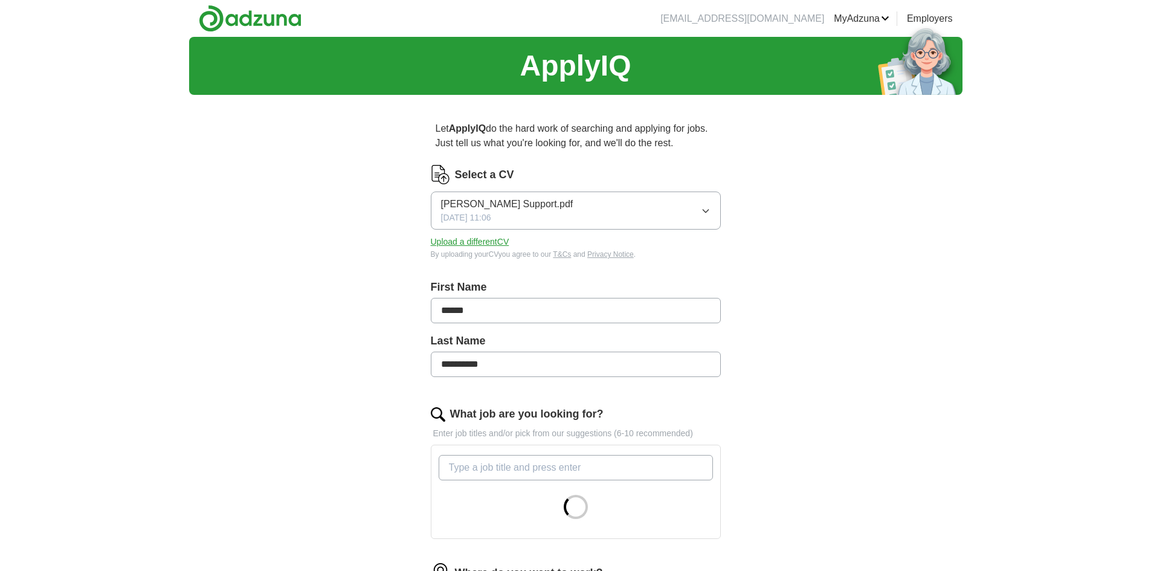
click at [479, 243] on button "Upload a different CV" at bounding box center [470, 242] width 79 height 13
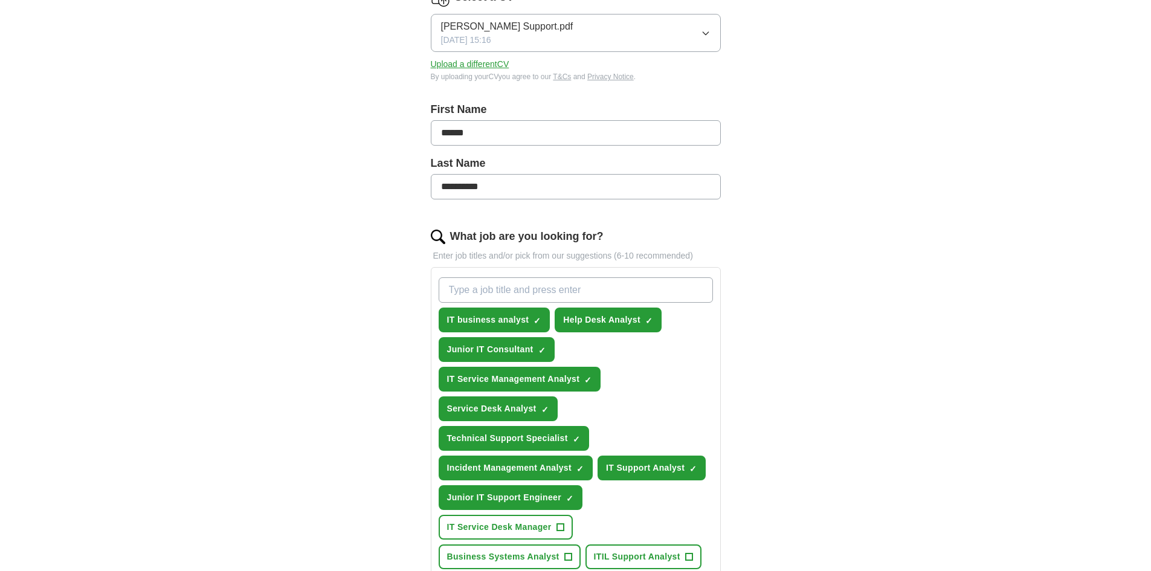
scroll to position [181, 0]
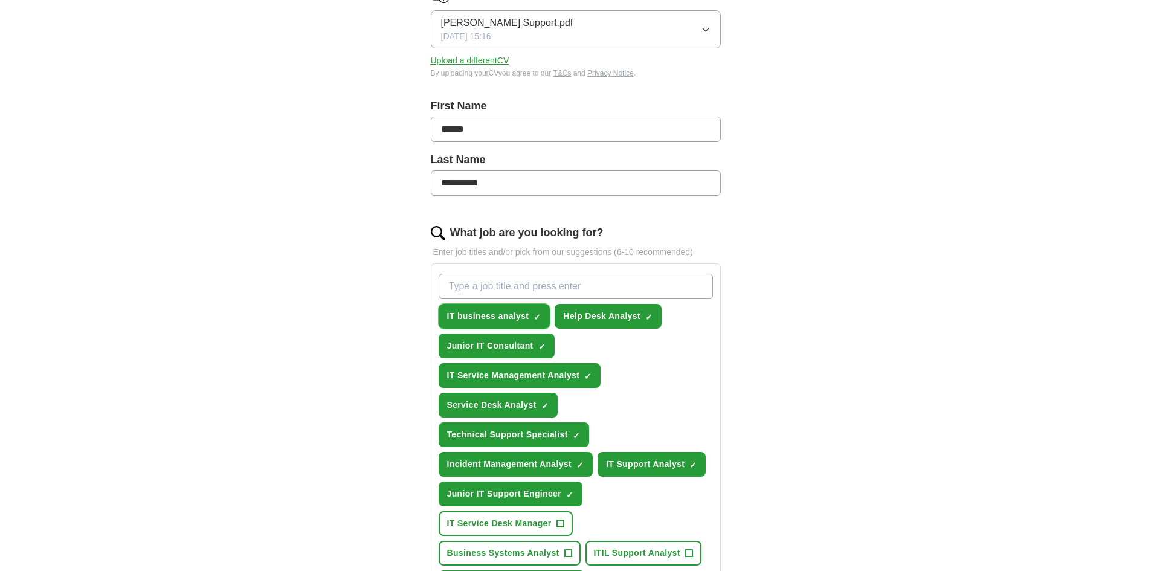
click at [0, 0] on span "×" at bounding box center [0, 0] width 0 height 0
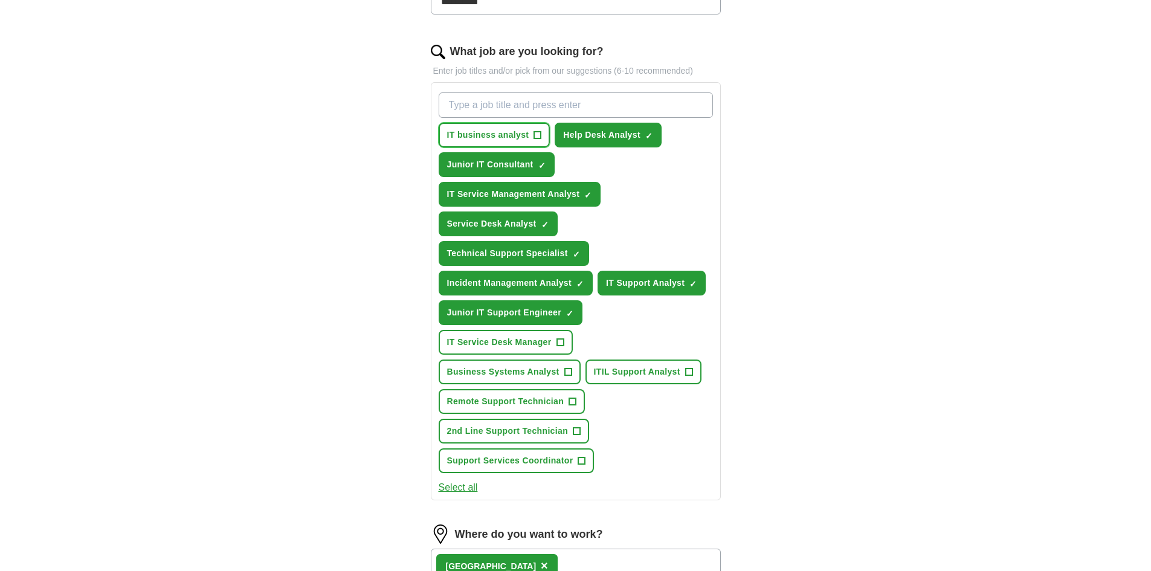
scroll to position [423, 0]
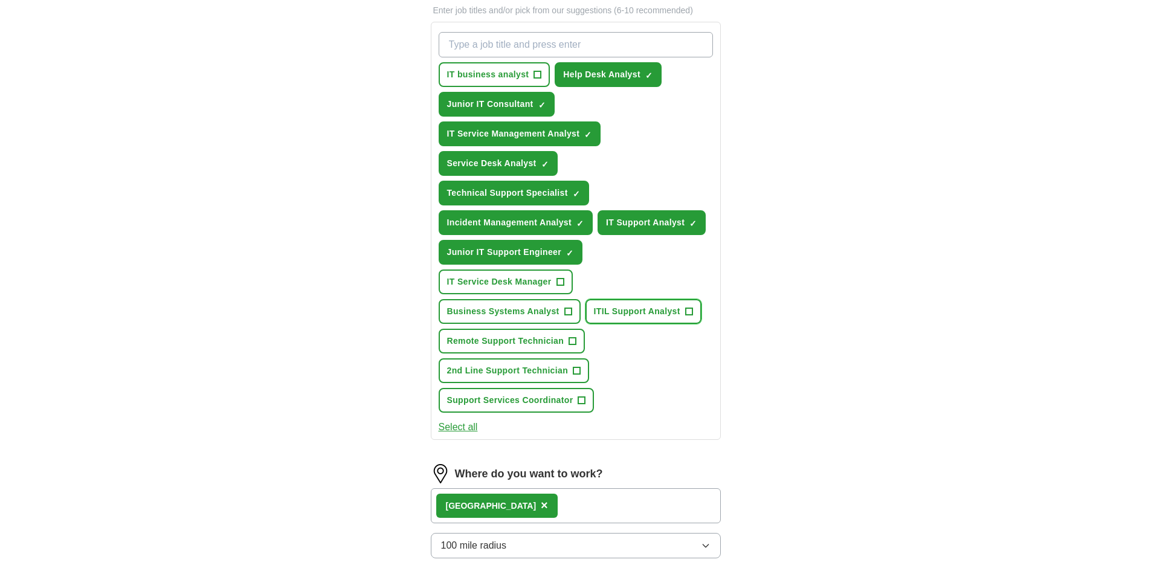
click at [689, 312] on span "+" at bounding box center [688, 312] width 7 height 10
click at [555, 280] on button "IT Service Desk Manager +" at bounding box center [506, 281] width 134 height 25
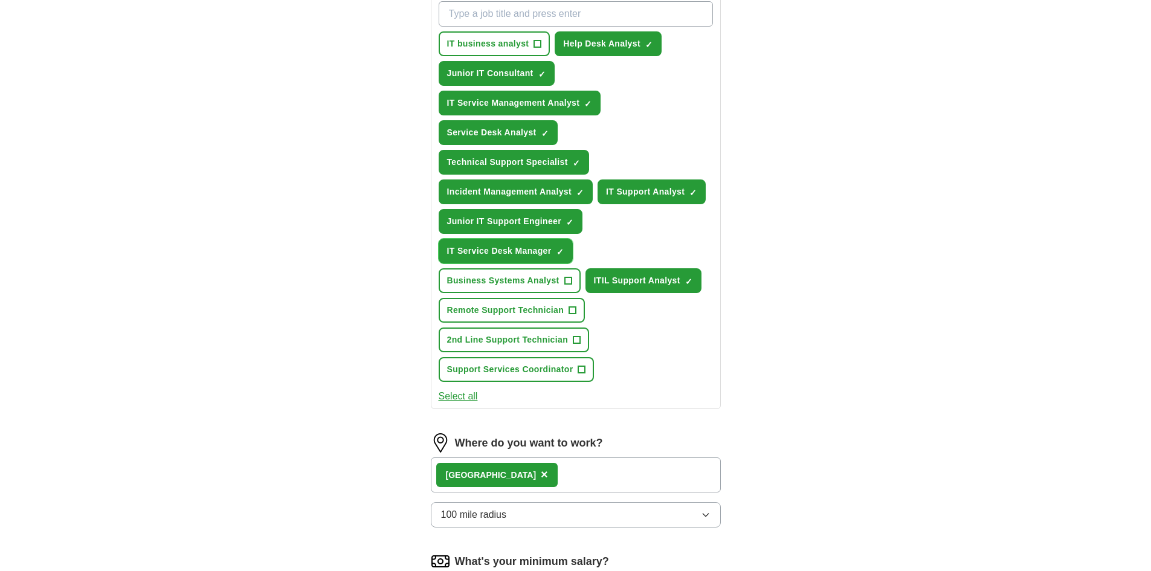
scroll to position [483, 0]
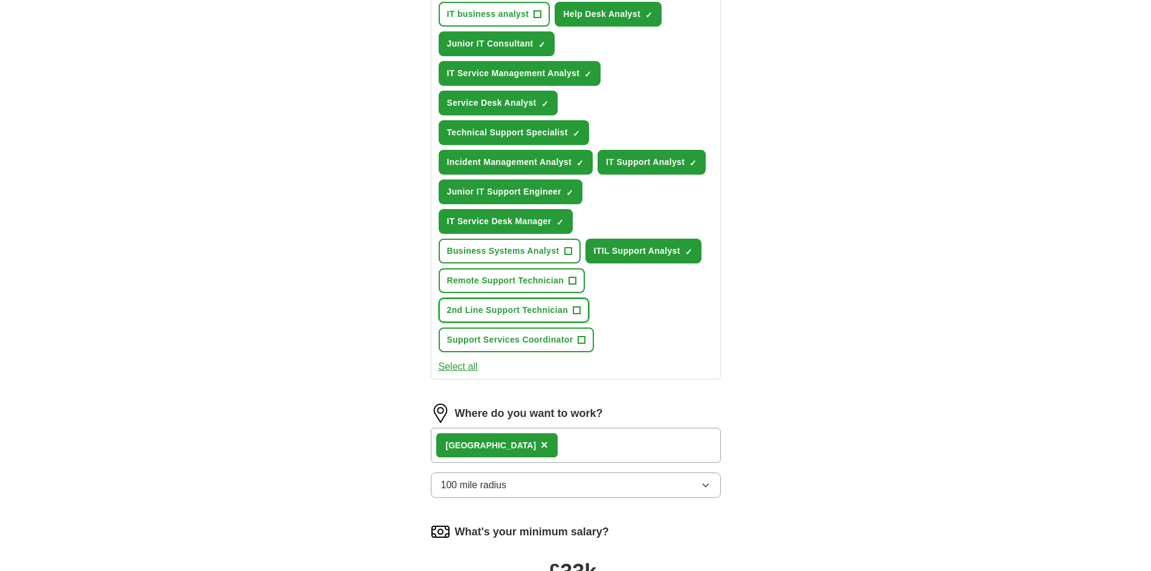
click at [577, 309] on span "+" at bounding box center [576, 311] width 7 height 10
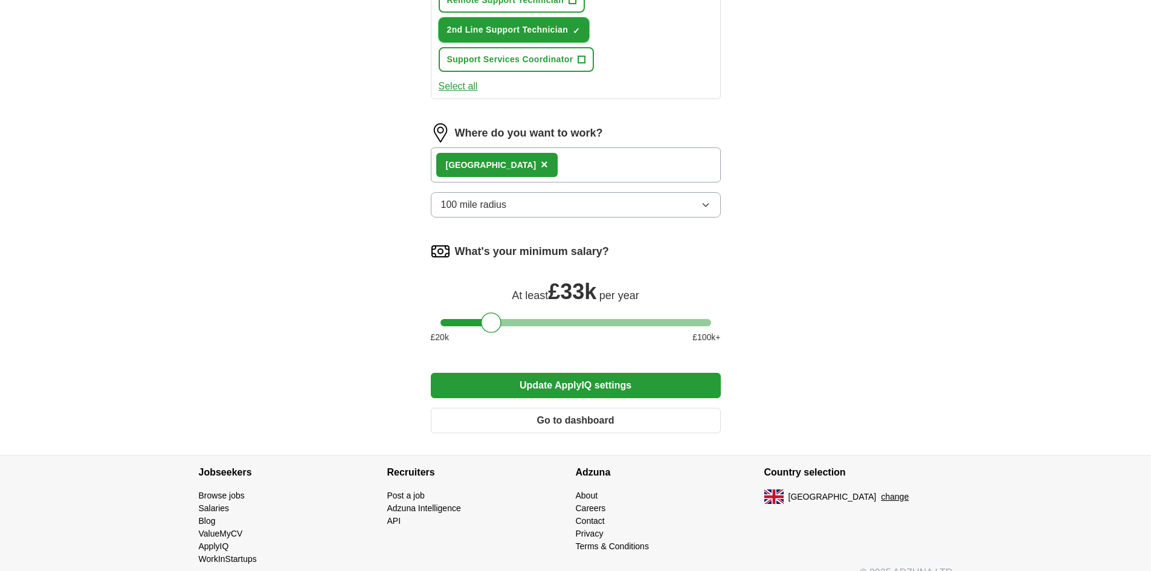
scroll to position [782, 0]
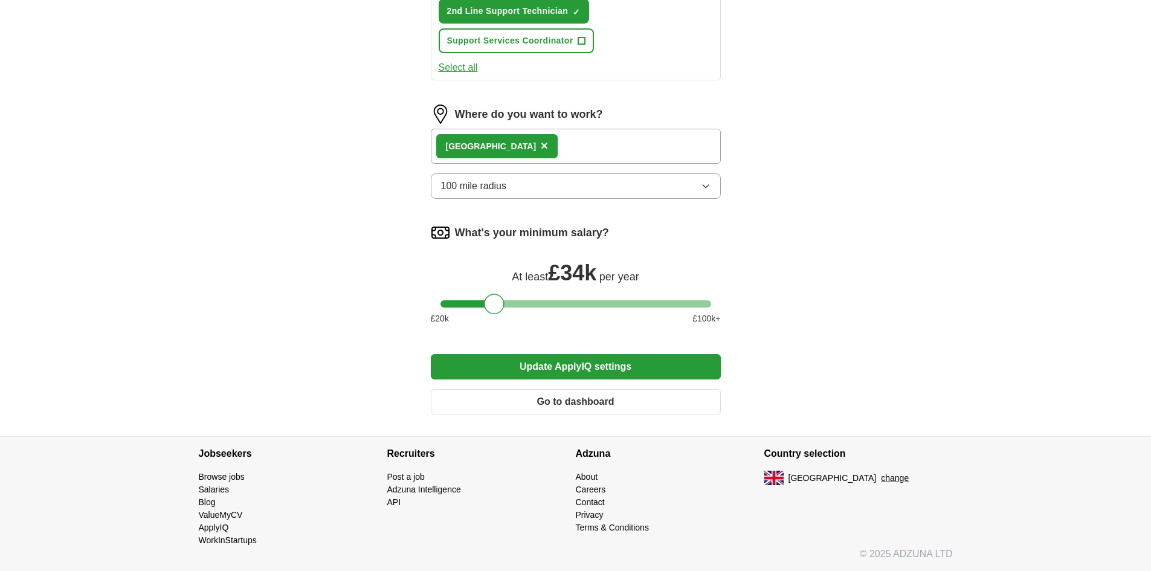
click at [498, 301] on div at bounding box center [494, 304] width 21 height 21
click at [591, 367] on button "Update ApplyIQ settings" at bounding box center [576, 366] width 290 height 25
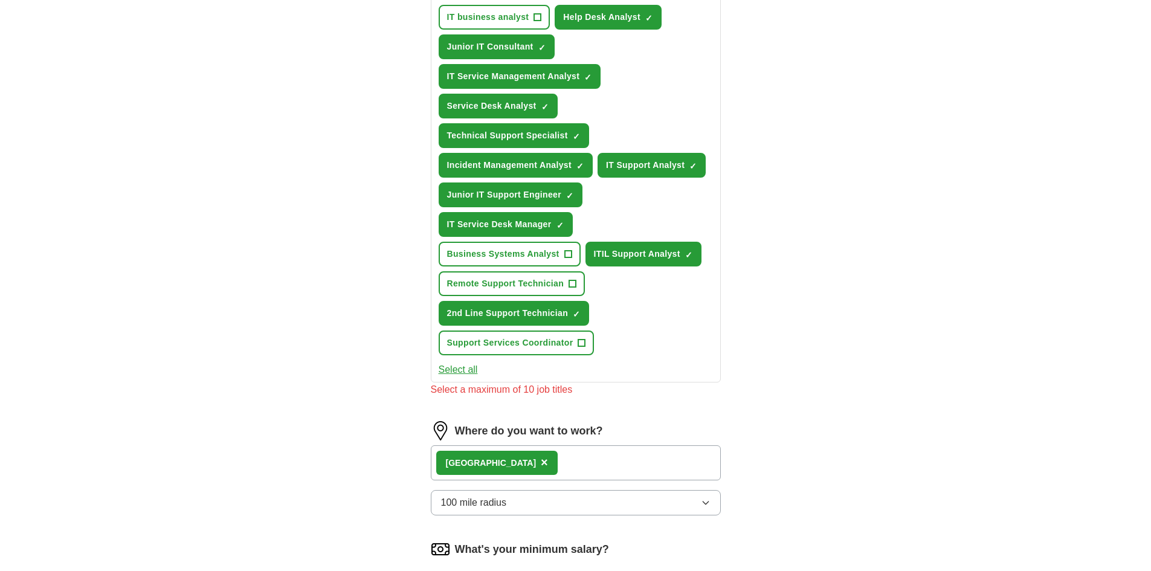
scroll to position [420, 0]
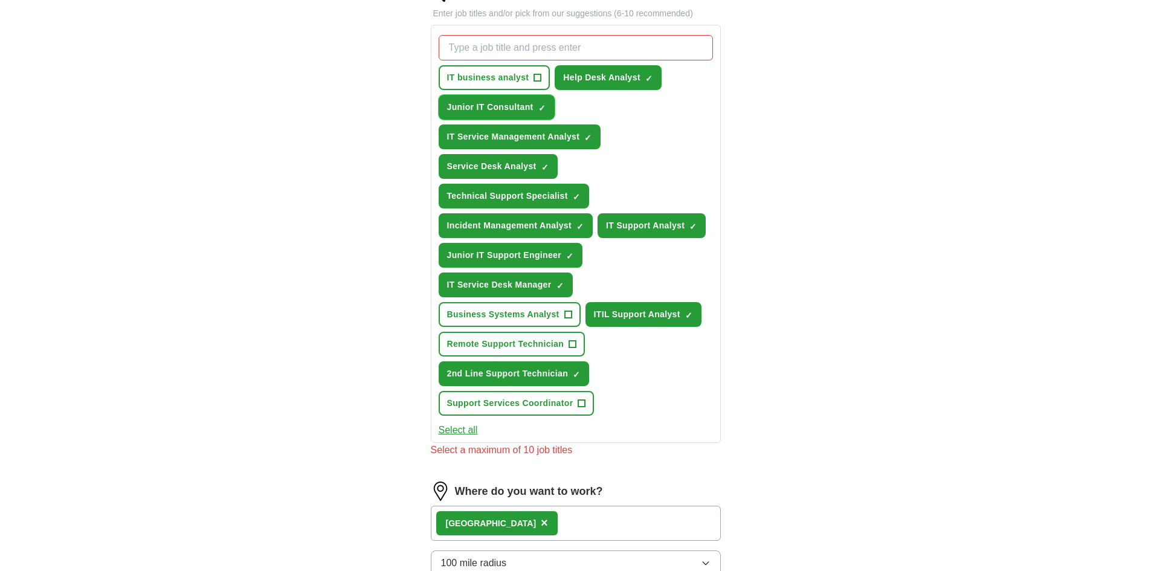
click at [0, 0] on span "×" at bounding box center [0, 0] width 0 height 0
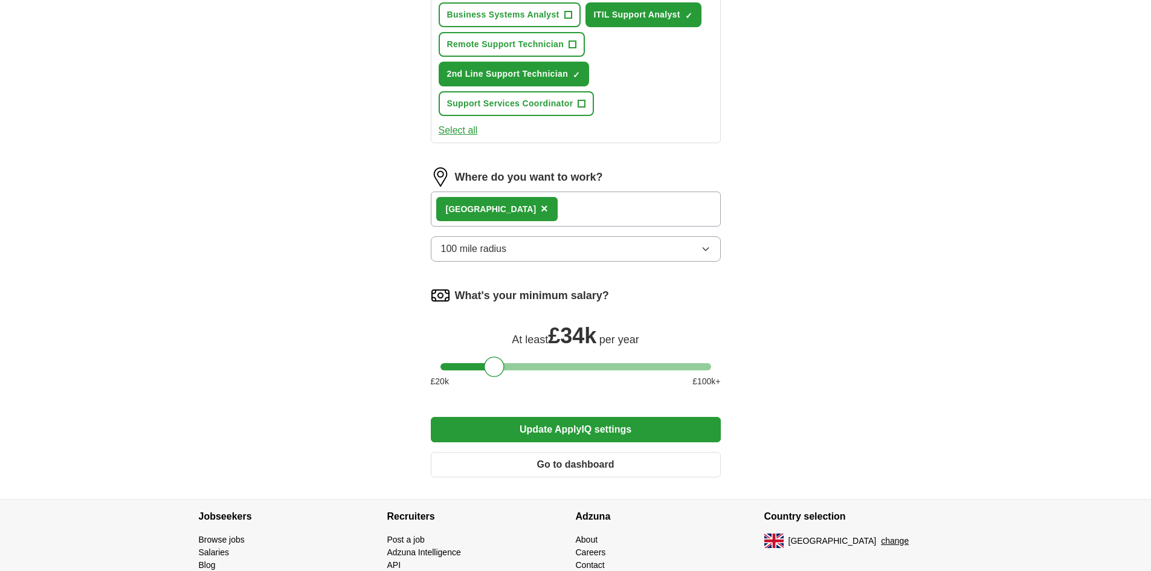
scroll to position [782, 0]
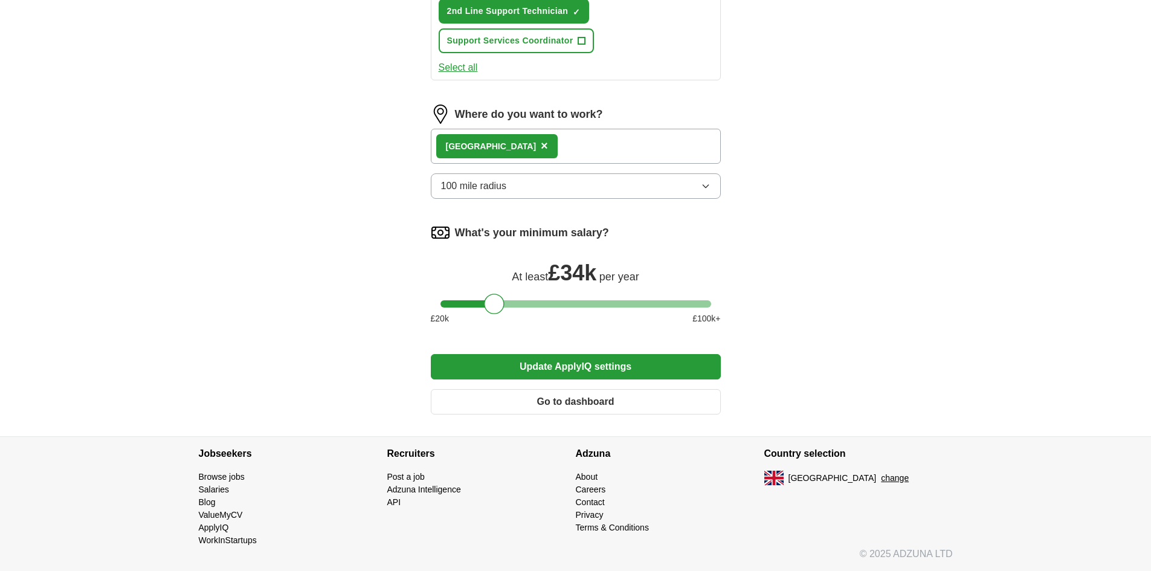
click at [567, 366] on button "Update ApplyIQ settings" at bounding box center [576, 366] width 290 height 25
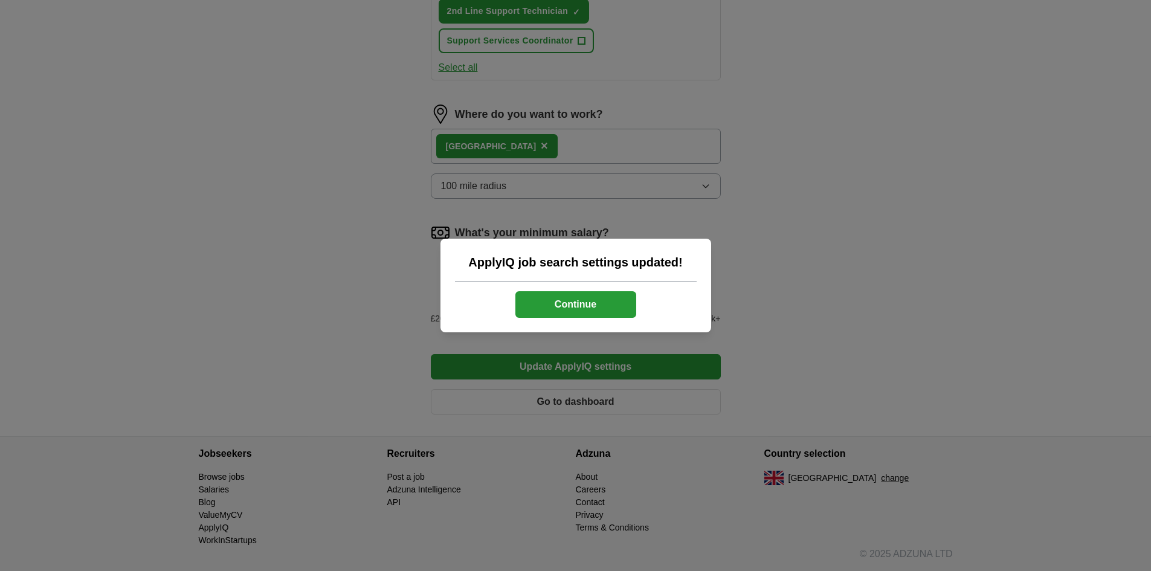
click at [575, 303] on button "Continue" at bounding box center [575, 304] width 121 height 27
